Goal: Task Accomplishment & Management: Use online tool/utility

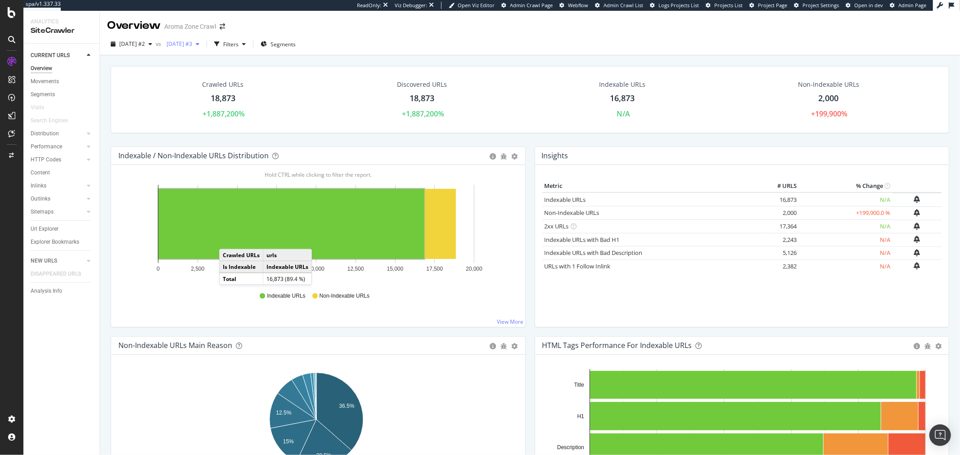
click at [195, 47] on div "[DATE] #3" at bounding box center [183, 43] width 40 height 13
click at [230, 94] on div "[DATE] #4 19.0K URLs" at bounding box center [223, 93] width 80 height 8
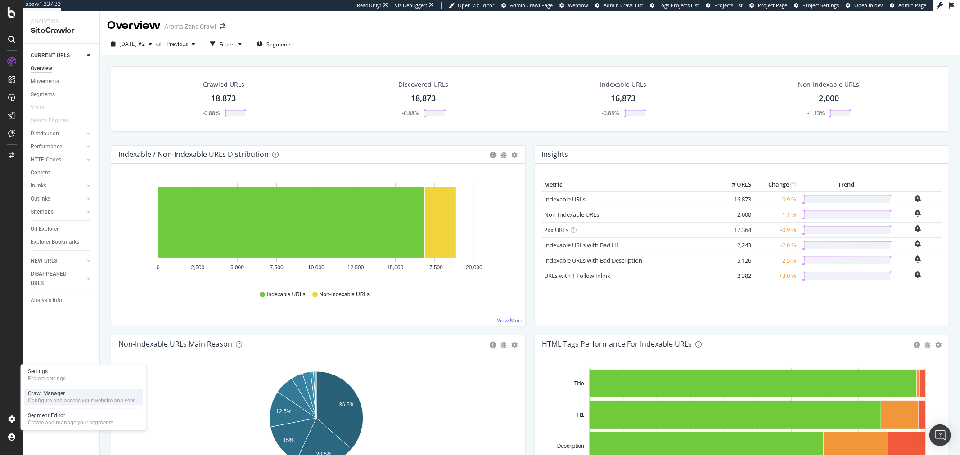
click at [84, 397] on div "Configure and access your website analyses" at bounding box center [82, 400] width 108 height 7
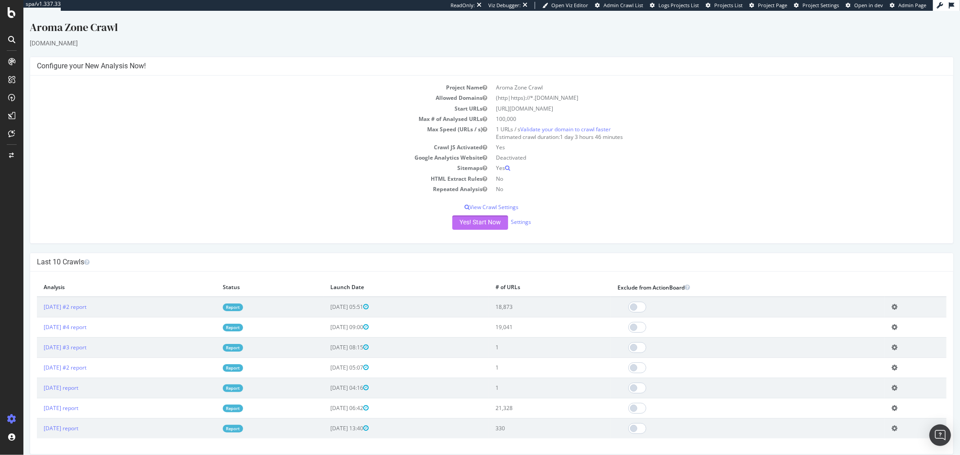
click at [487, 227] on button "Yes! Start Now" at bounding box center [480, 223] width 56 height 14
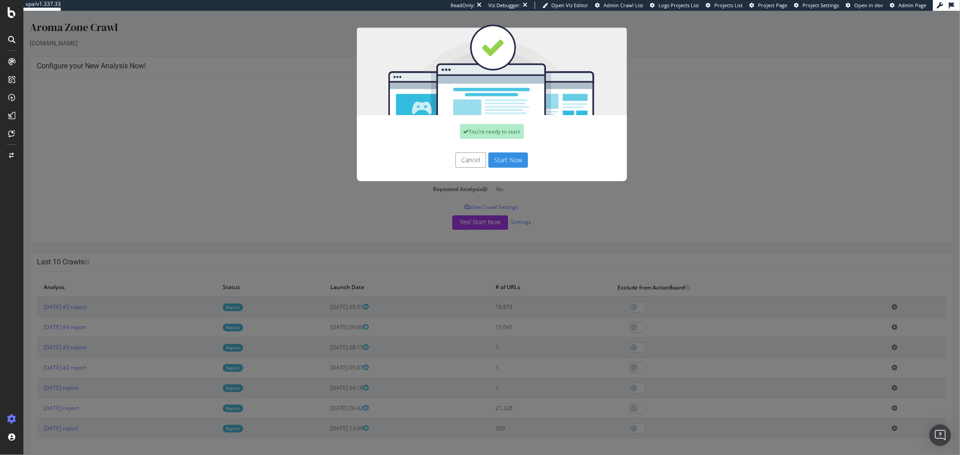
click at [505, 162] on button "Start Now" at bounding box center [508, 160] width 40 height 15
